Goal: Information Seeking & Learning: Learn about a topic

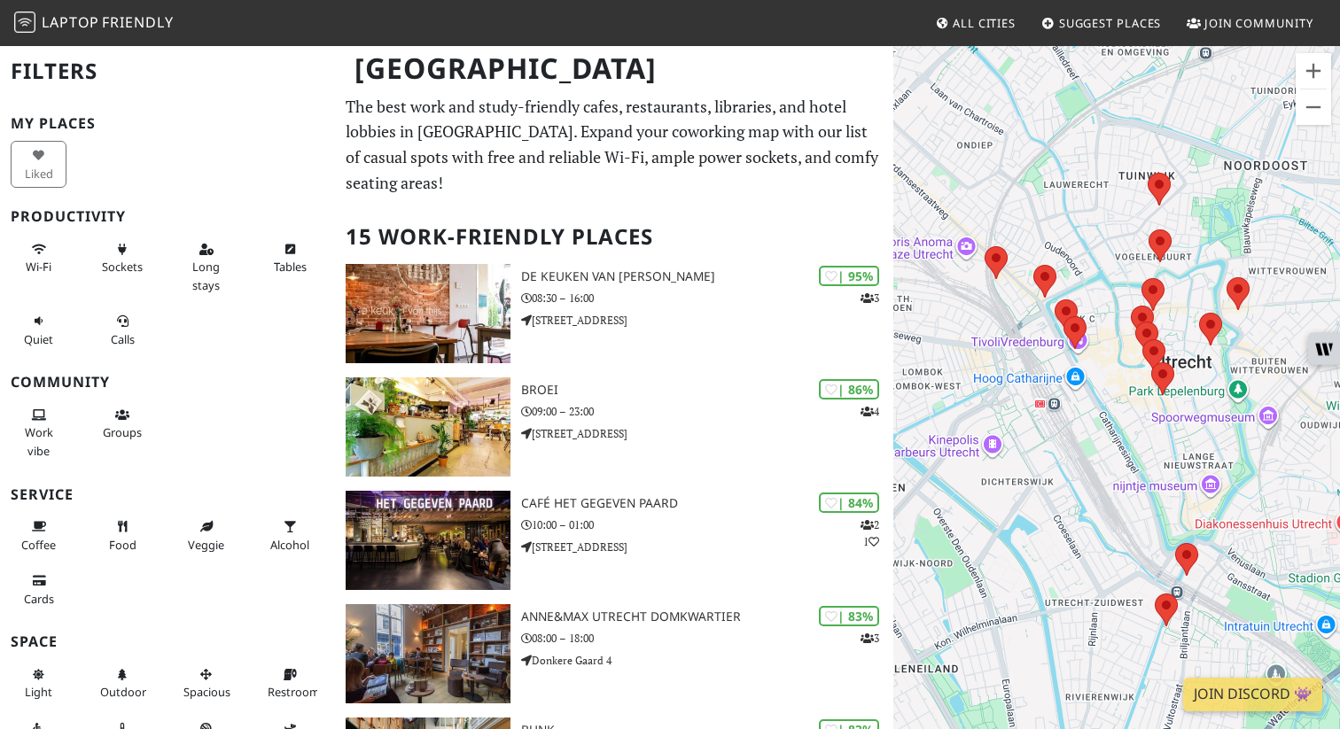
click at [791, 163] on p "The best work and study-friendly cafes, restaurants, libraries, and hotel lobbi…" at bounding box center [614, 145] width 537 height 102
drag, startPoint x: 672, startPoint y: 203, endPoint x: 340, endPoint y: 203, distance: 331.5
click at [465, 210] on h2 "15 Work-Friendly Places" at bounding box center [614, 237] width 537 height 54
drag, startPoint x: 395, startPoint y: 208, endPoint x: 702, endPoint y: 222, distance: 307.0
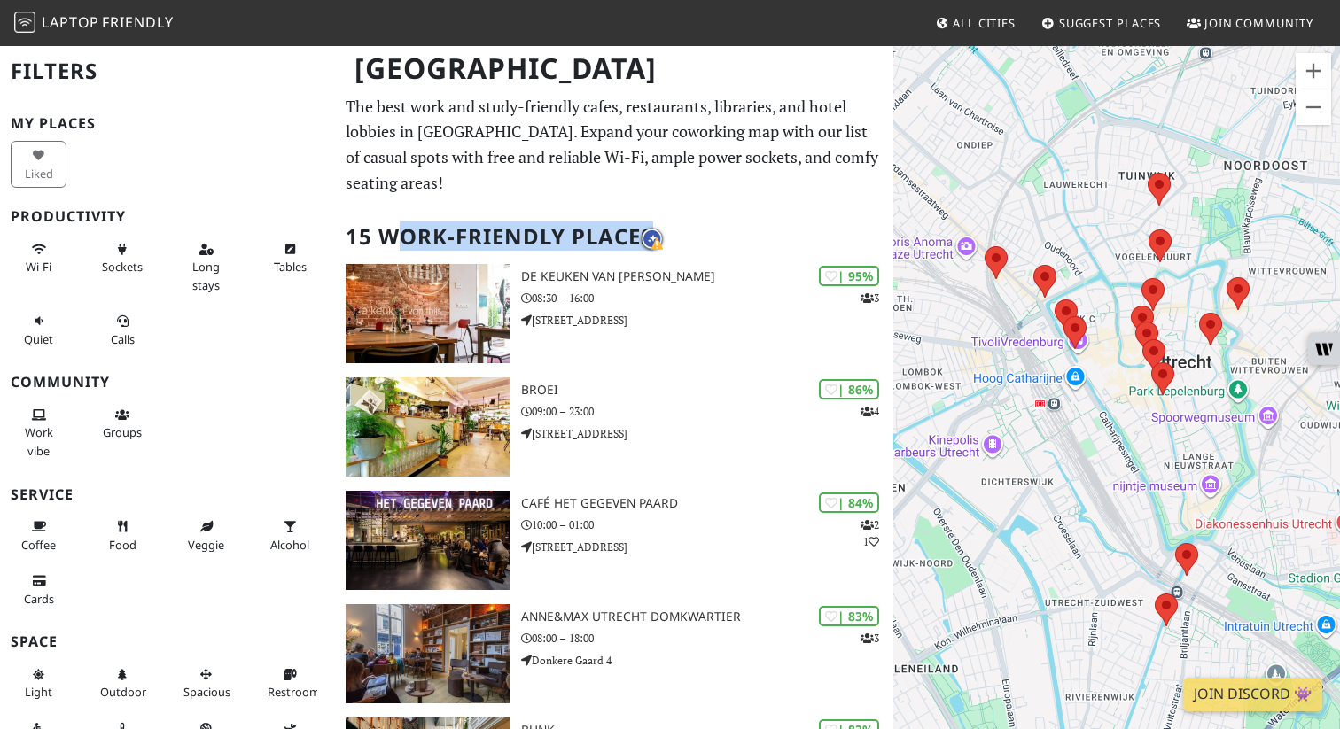
click at [702, 222] on h2 "15 Work-Friendly Places" at bounding box center [614, 237] width 537 height 54
click at [682, 210] on h2 "15 Work-Friendly Places" at bounding box center [614, 237] width 537 height 54
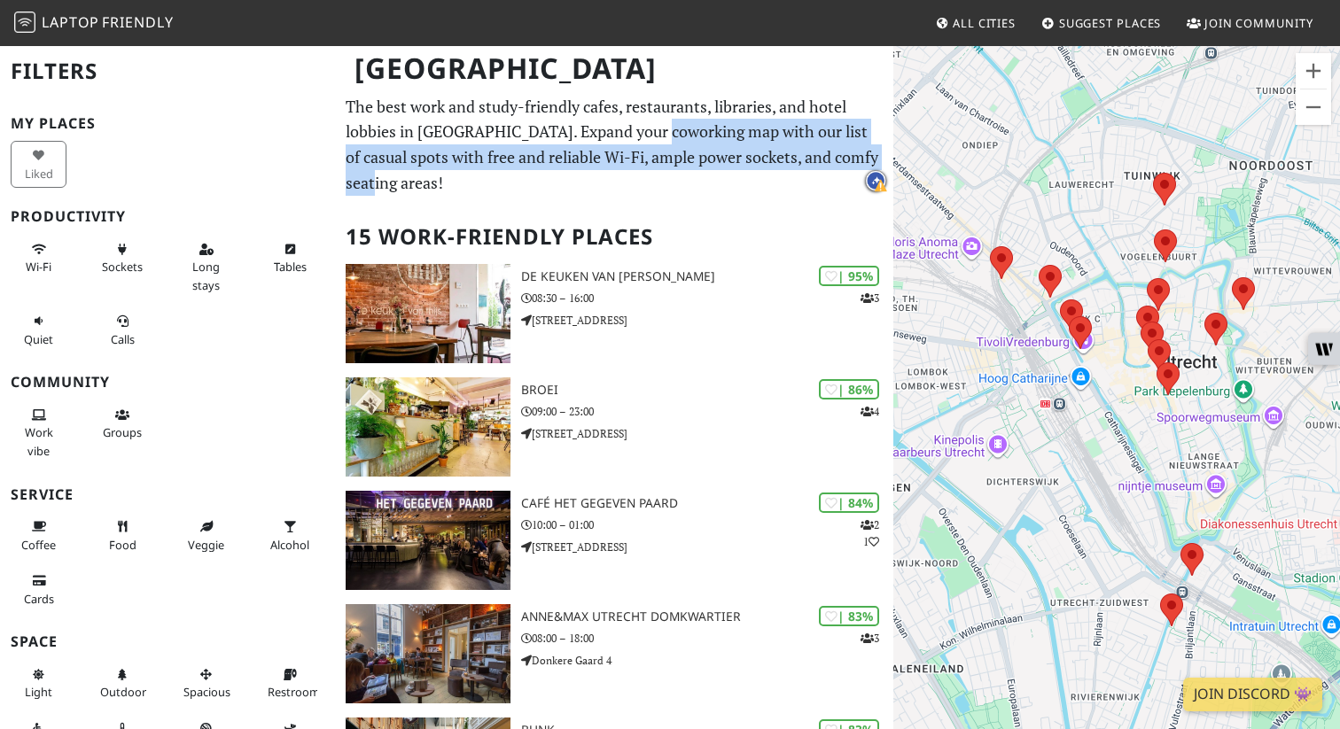
drag, startPoint x: 652, startPoint y: 136, endPoint x: 885, endPoint y: 161, distance: 233.5
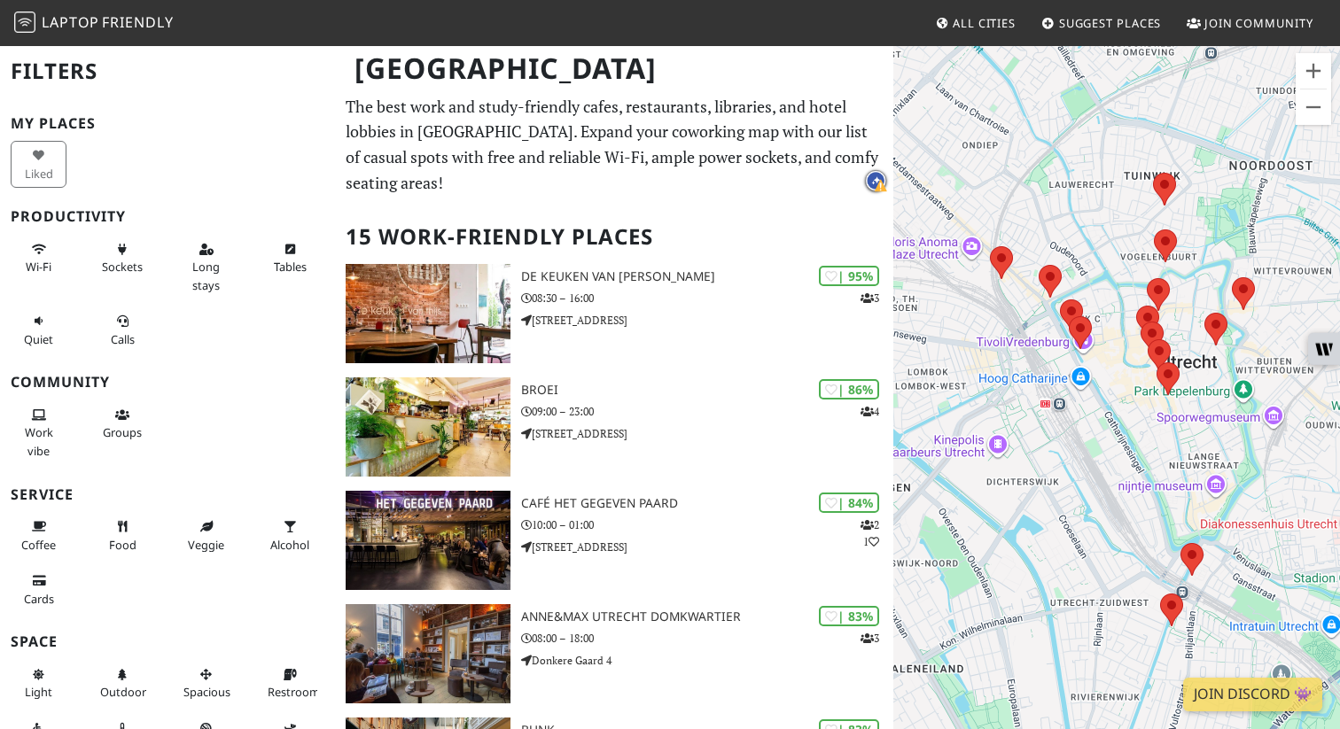
click at [778, 155] on p "The best work and study-friendly cafes, restaurants, libraries, and hotel lobbi…" at bounding box center [614, 145] width 537 height 102
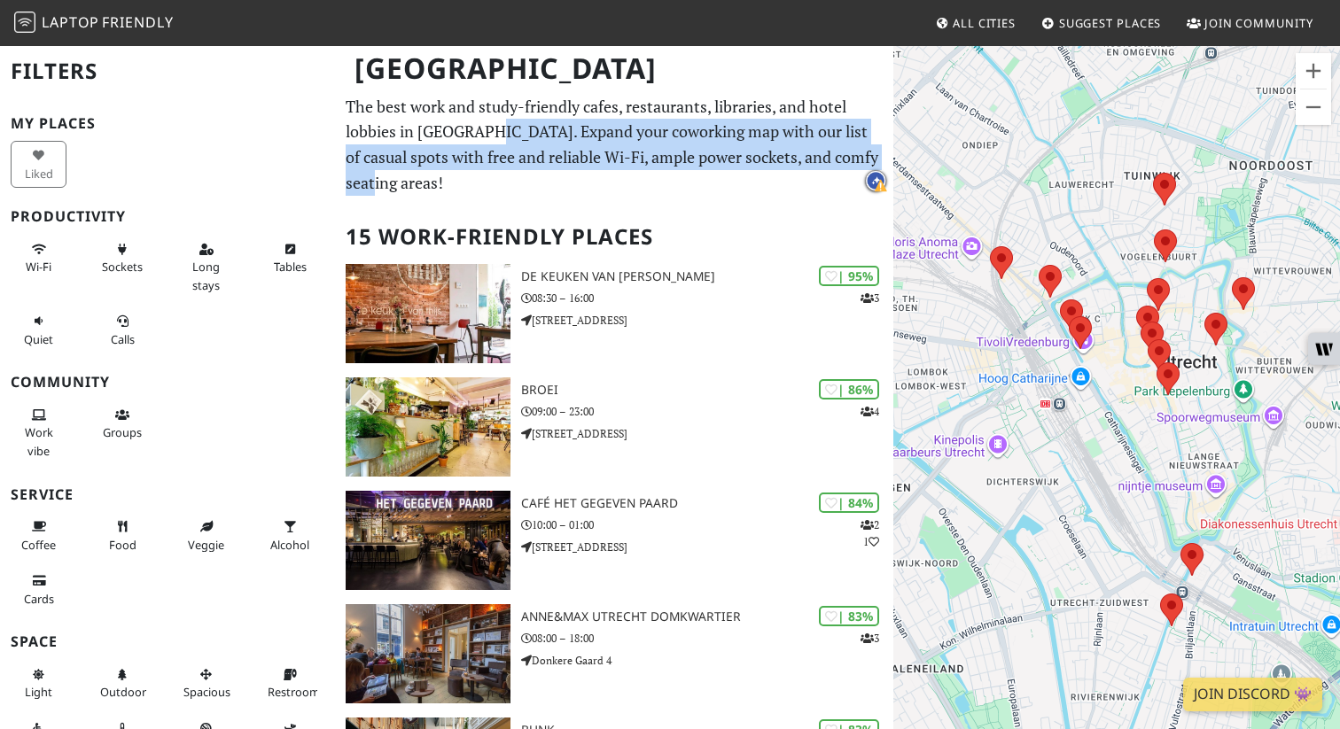
drag, startPoint x: 481, startPoint y: 137, endPoint x: 877, endPoint y: 157, distance: 396.7
click at [877, 157] on p "The best work and study-friendly cafes, restaurants, libraries, and hotel lobbi…" at bounding box center [614, 145] width 537 height 102
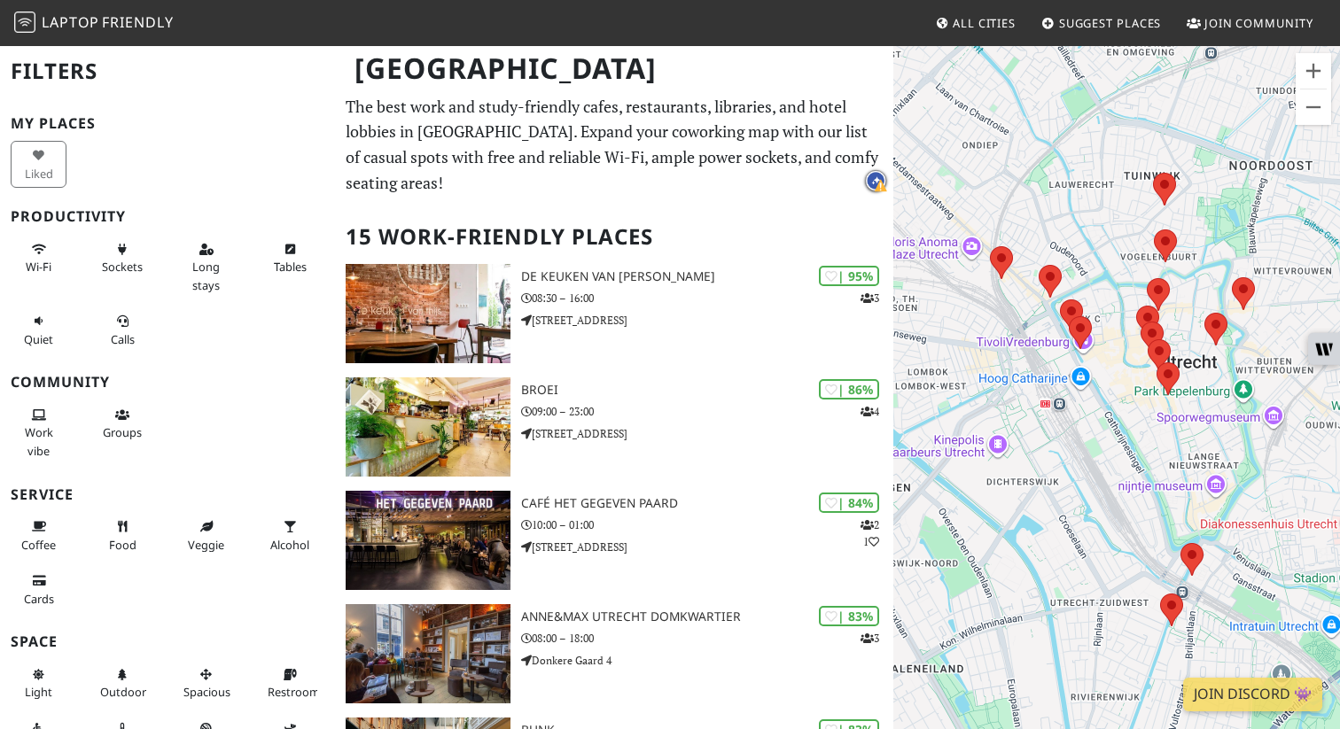
click at [643, 153] on p "The best work and study-friendly cafes, restaurants, libraries, and hotel lobbi…" at bounding box center [614, 145] width 537 height 102
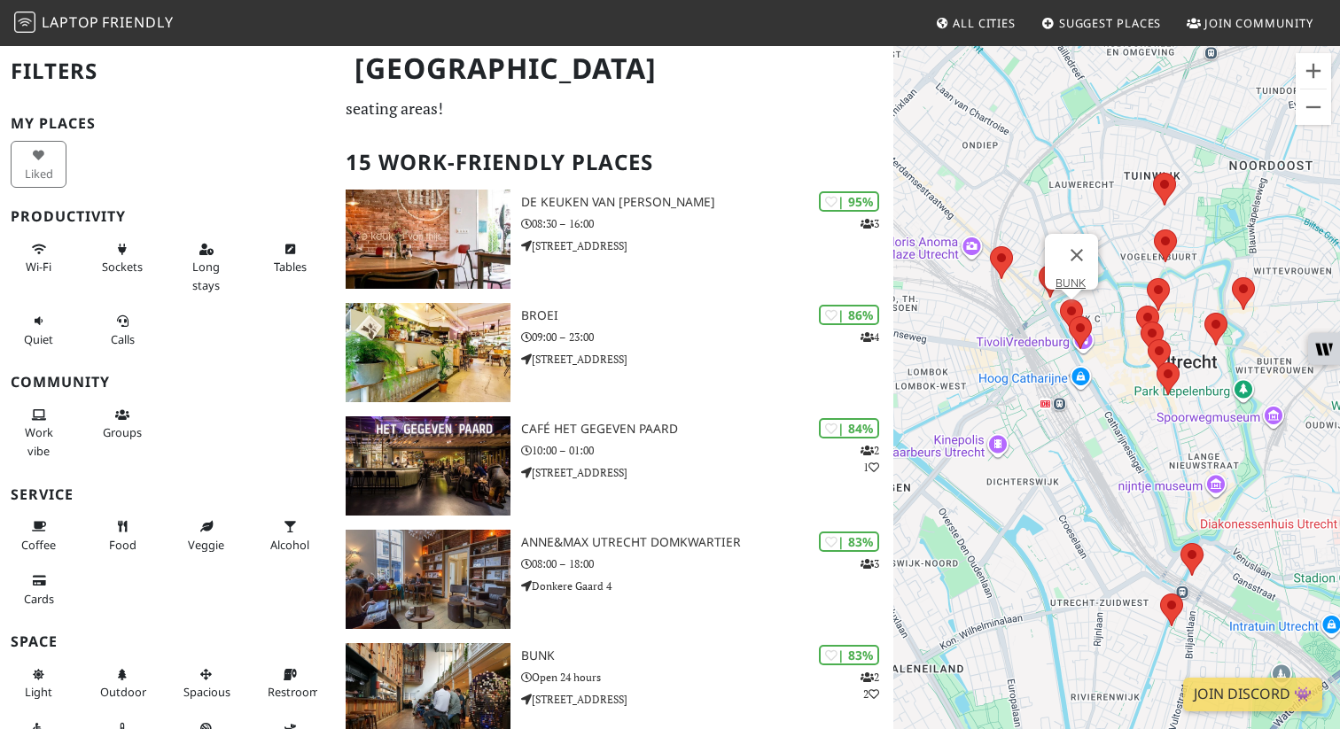
scroll to position [36, 0]
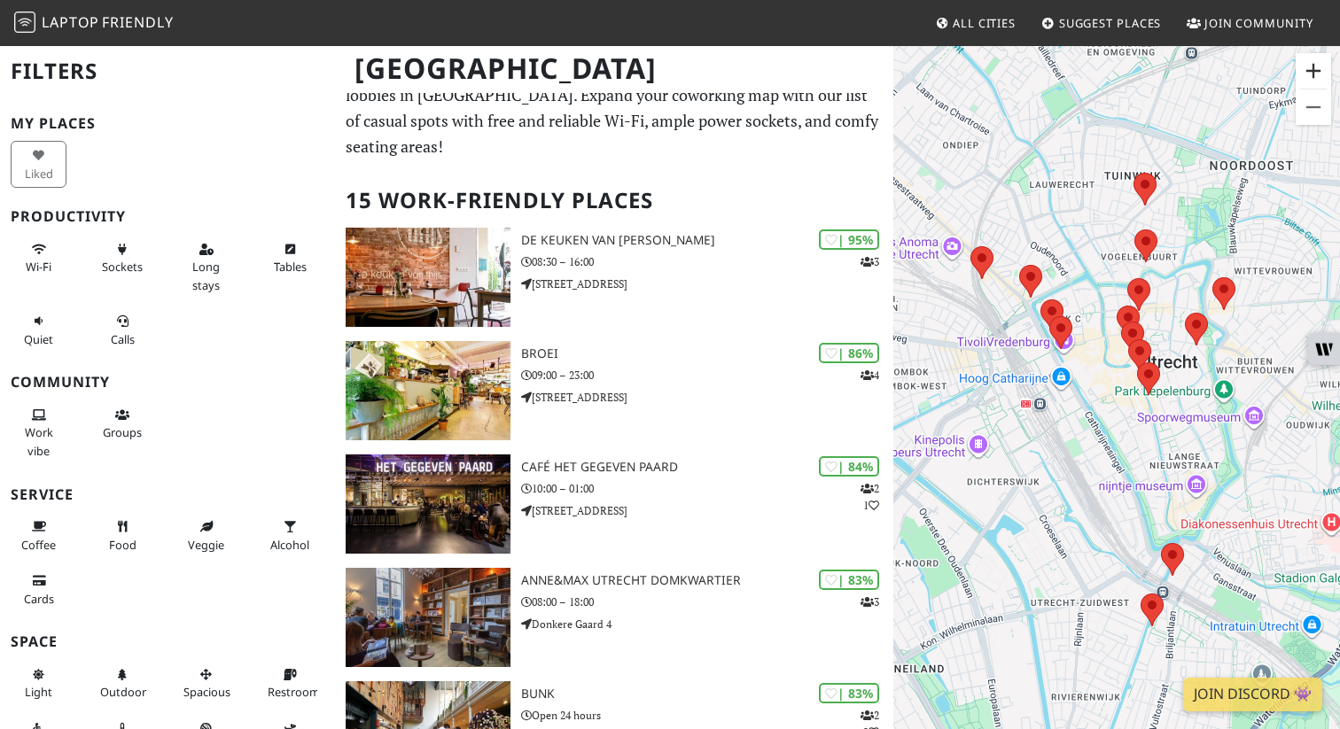
click at [1316, 73] on button "Zoom in" at bounding box center [1313, 70] width 35 height 35
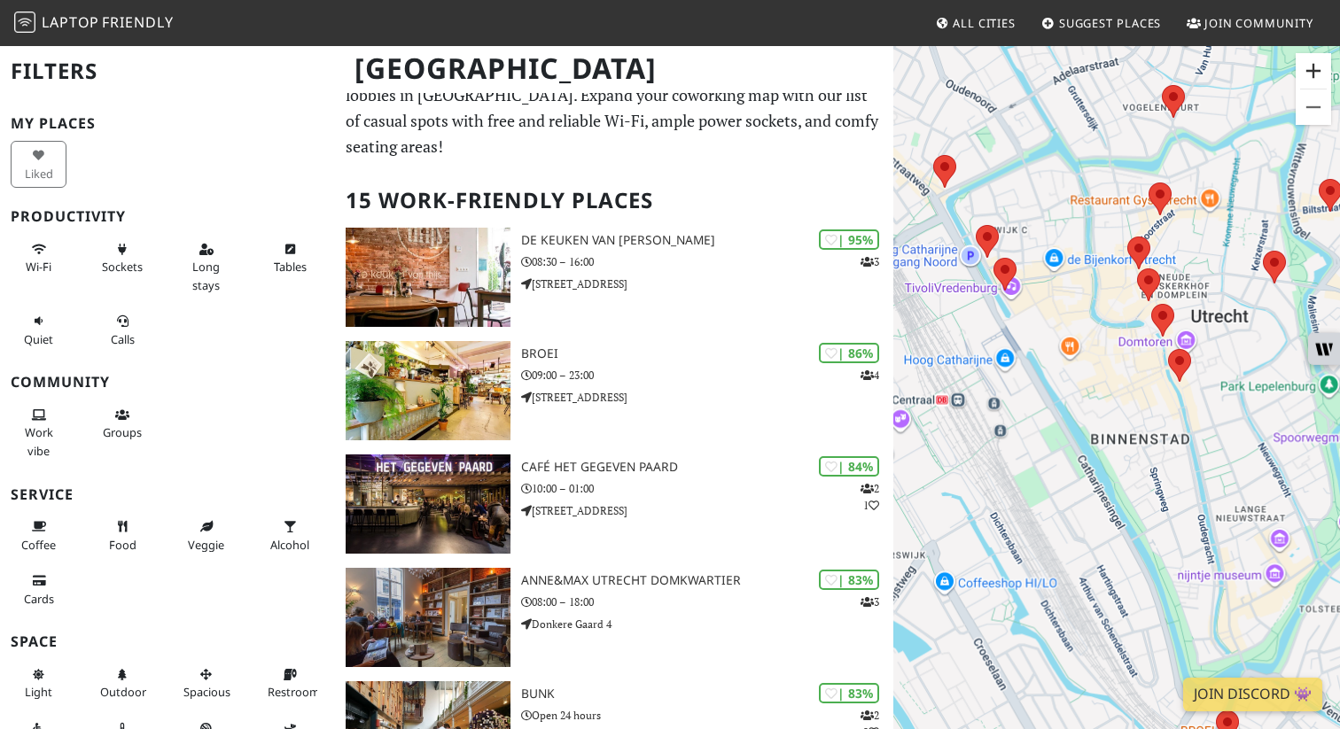
click at [1316, 73] on button "Zoom in" at bounding box center [1313, 70] width 35 height 35
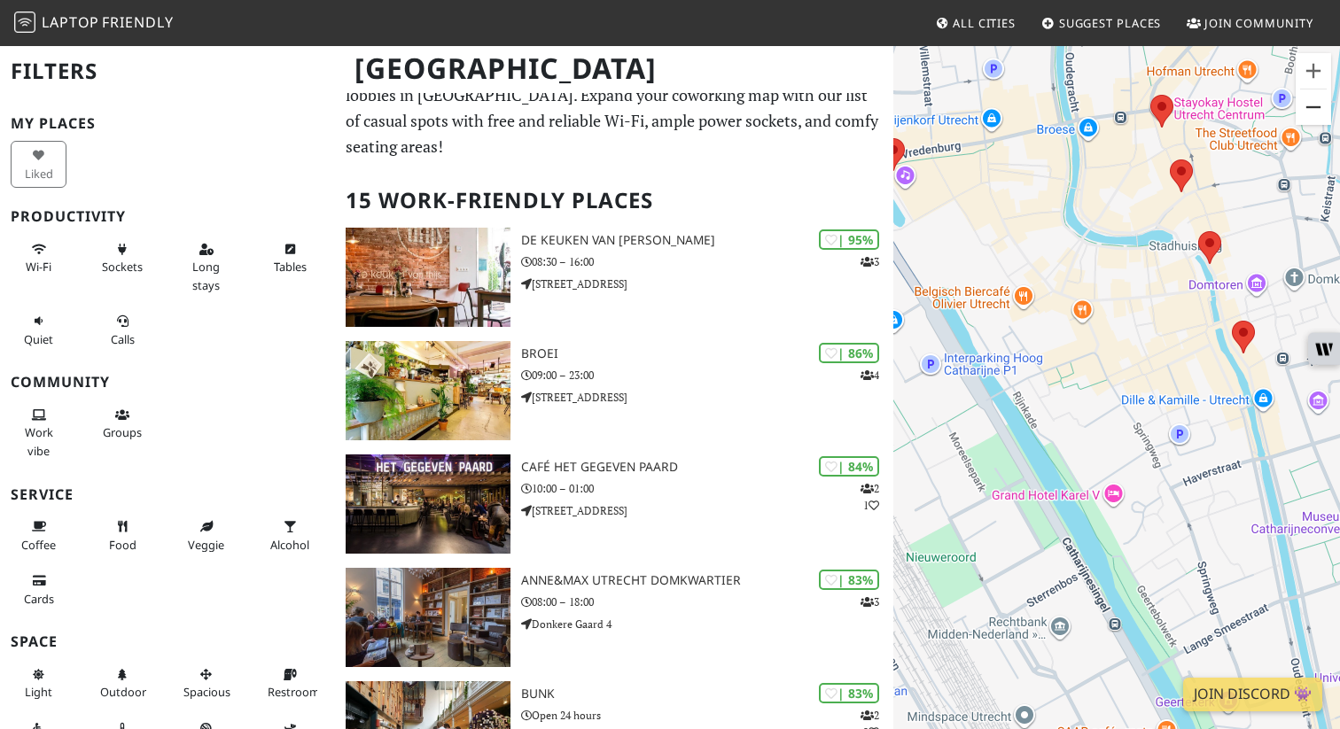
click at [1313, 117] on button "Zoom out" at bounding box center [1313, 107] width 35 height 35
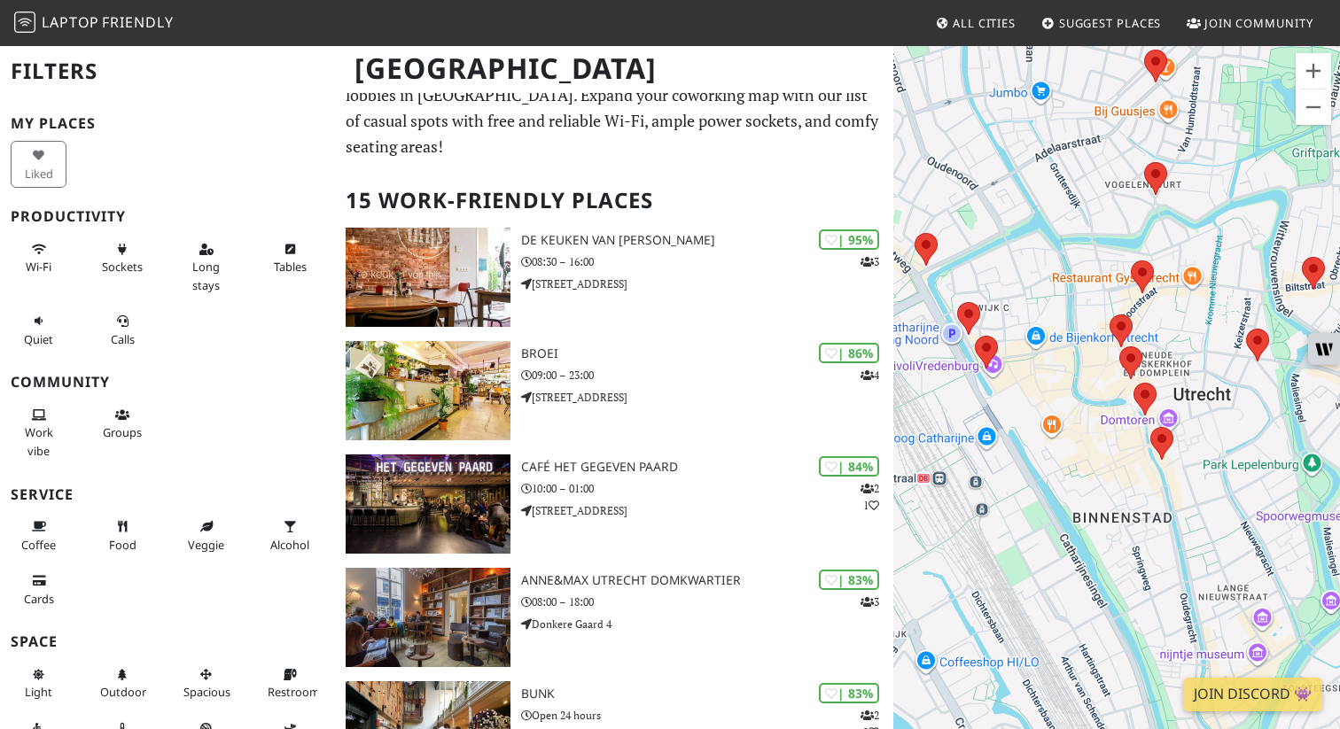
drag, startPoint x: 1239, startPoint y: 242, endPoint x: 1221, endPoint y: 323, distance: 82.6
click at [1221, 323] on div at bounding box center [1116, 408] width 447 height 729
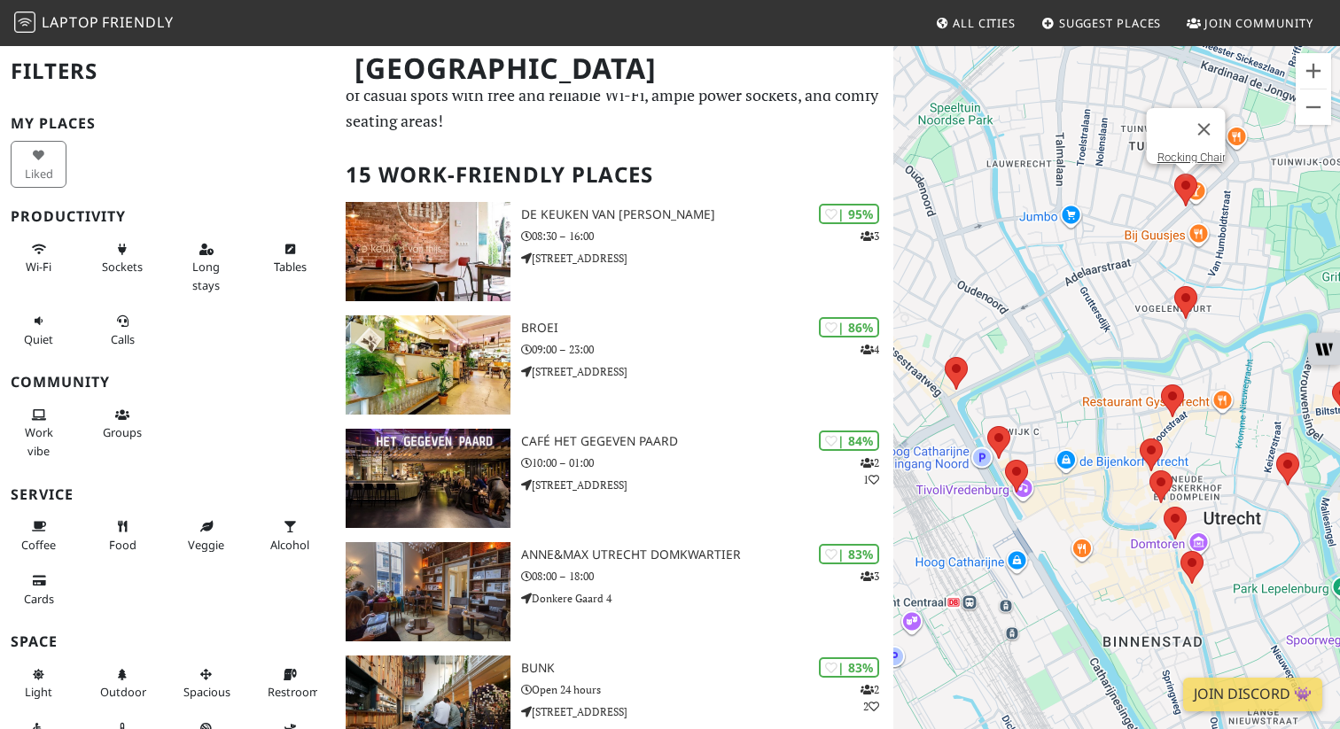
scroll to position [0, 0]
